Goal: Task Accomplishment & Management: Complete application form

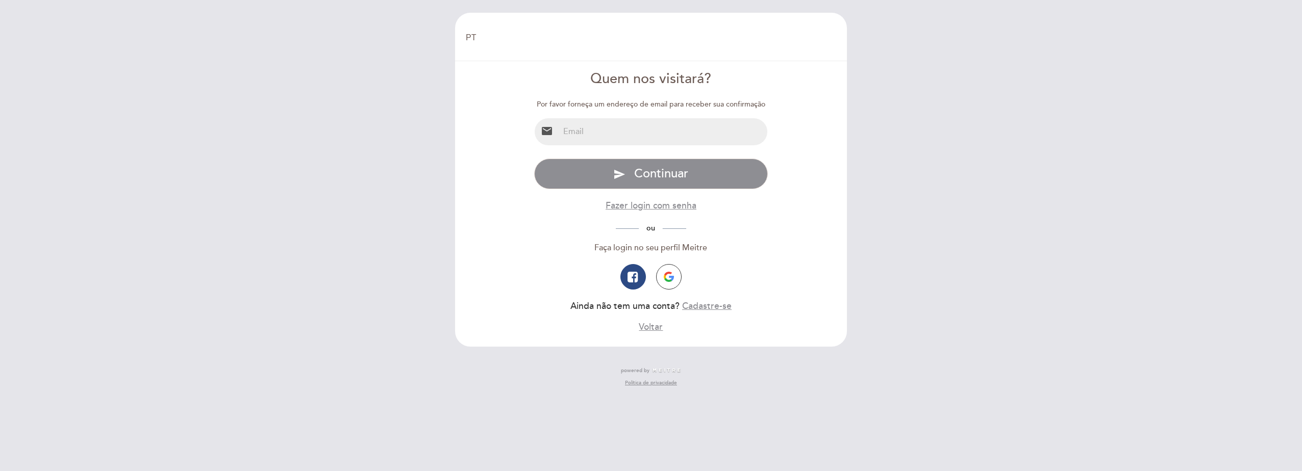
select select "pt"
click at [570, 132] on input "email" at bounding box center [663, 131] width 209 height 27
type input "[PERSON_NAME][EMAIL_ADDRESS][DOMAIN_NAME]"
click at [702, 306] on button "Cadastre-se" at bounding box center [706, 306] width 49 height 13
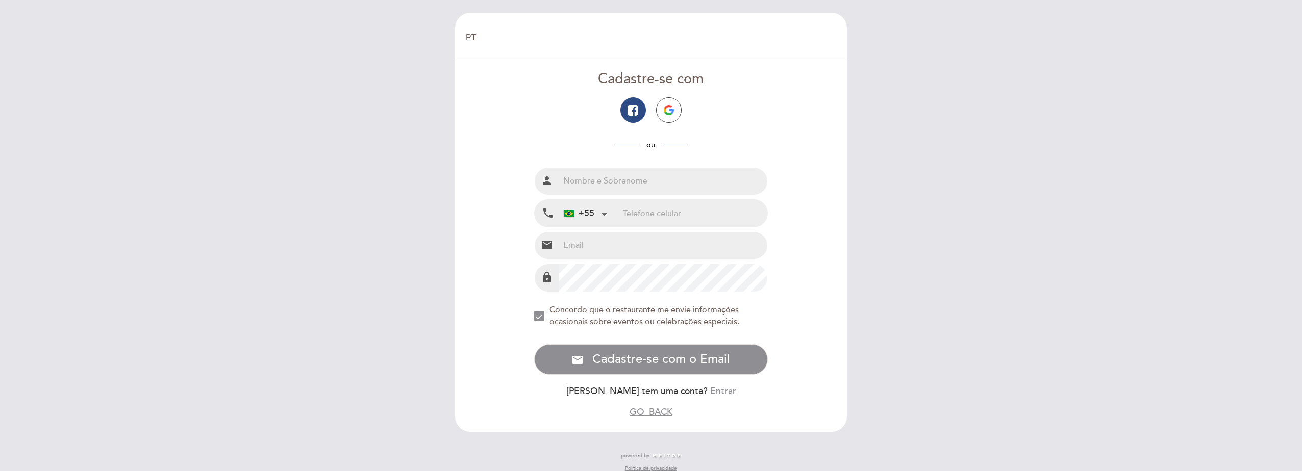
click at [603, 183] on input "text" at bounding box center [663, 181] width 209 height 27
type input "[PERSON_NAME]"
type input "17996182518"
type input "[PERSON_NAME][EMAIL_ADDRESS][DOMAIN_NAME]"
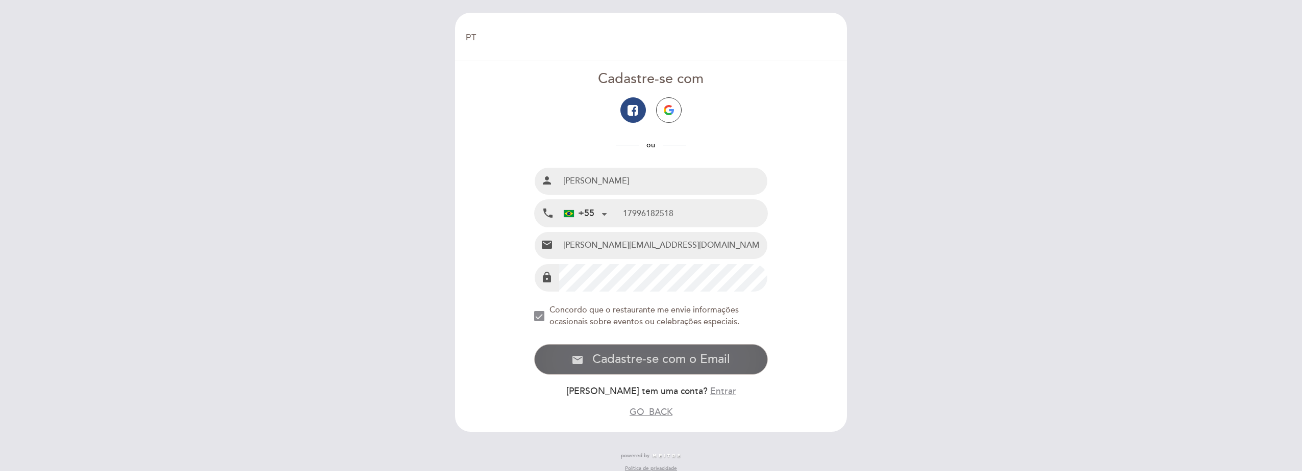
click at [618, 351] on button "email Cadastre-se com o Email Cadastre-se" at bounding box center [651, 359] width 234 height 31
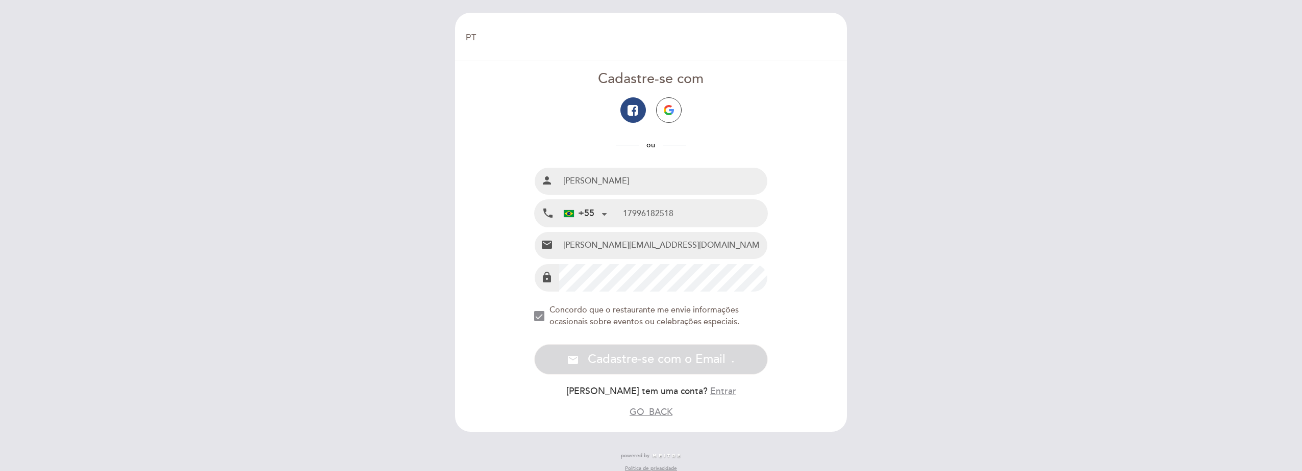
click at [537, 313] on div "NEW_MODAL_AGREE_RESTAURANT_SEND_OCCASIONAL_INFO" at bounding box center [539, 316] width 10 height 10
